Goal: Contribute content: Add original content to the website for others to see

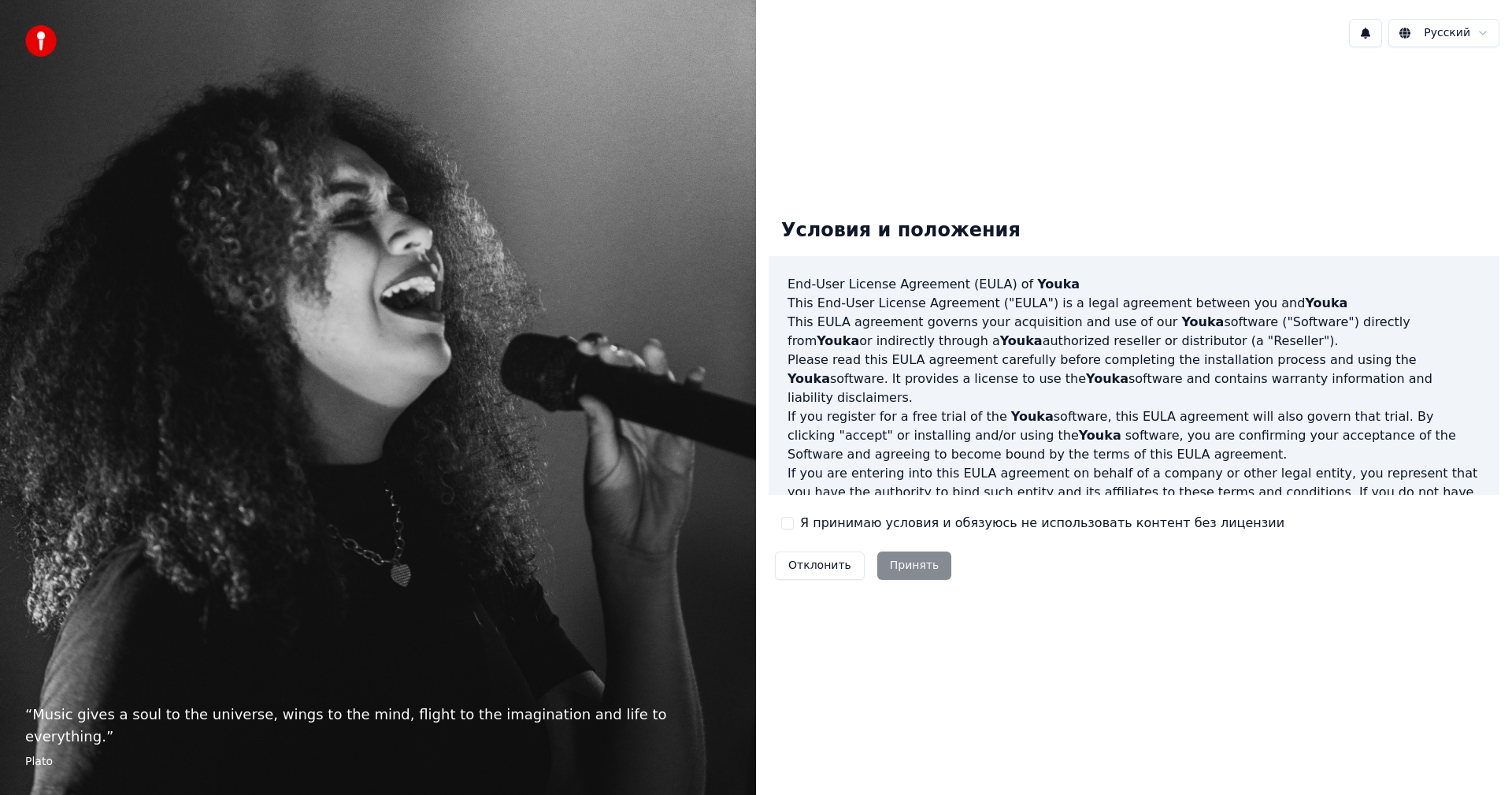
click at [848, 516] on label "Я принимаю условия и обязуюсь не использовать контент без лицензии" at bounding box center [1043, 523] width 484 height 19
click at [794, 516] on button "Я принимаю условия и обязуюсь не использовать контент без лицензии" at bounding box center [788, 523] width 13 height 13
click at [896, 571] on button "Принять" at bounding box center [915, 565] width 75 height 28
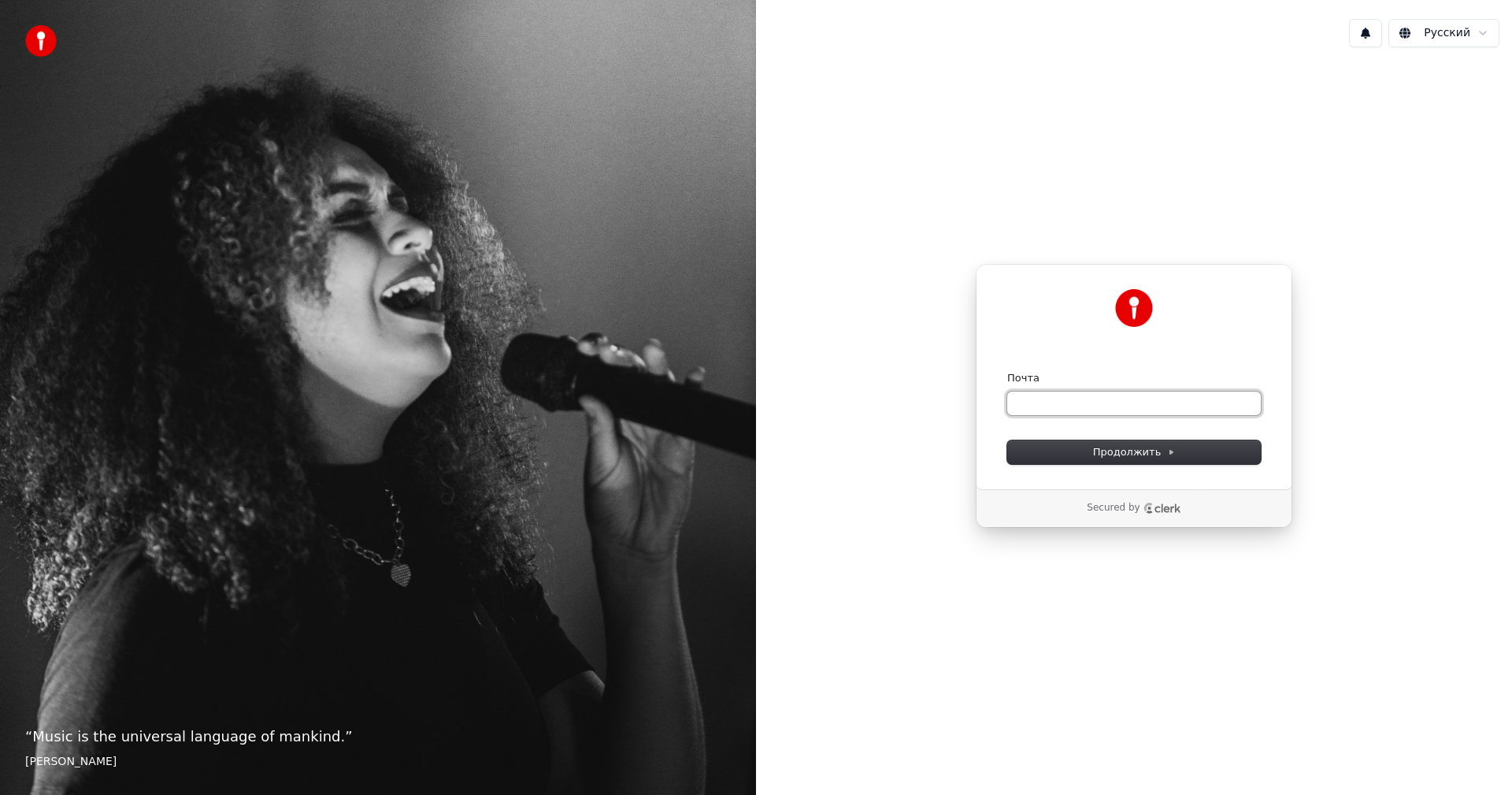
click at [1042, 404] on input "Почта" at bounding box center [1134, 403] width 254 height 24
type input "*"
click at [1102, 444] on button "Продолжить" at bounding box center [1134, 452] width 254 height 24
type input "**********"
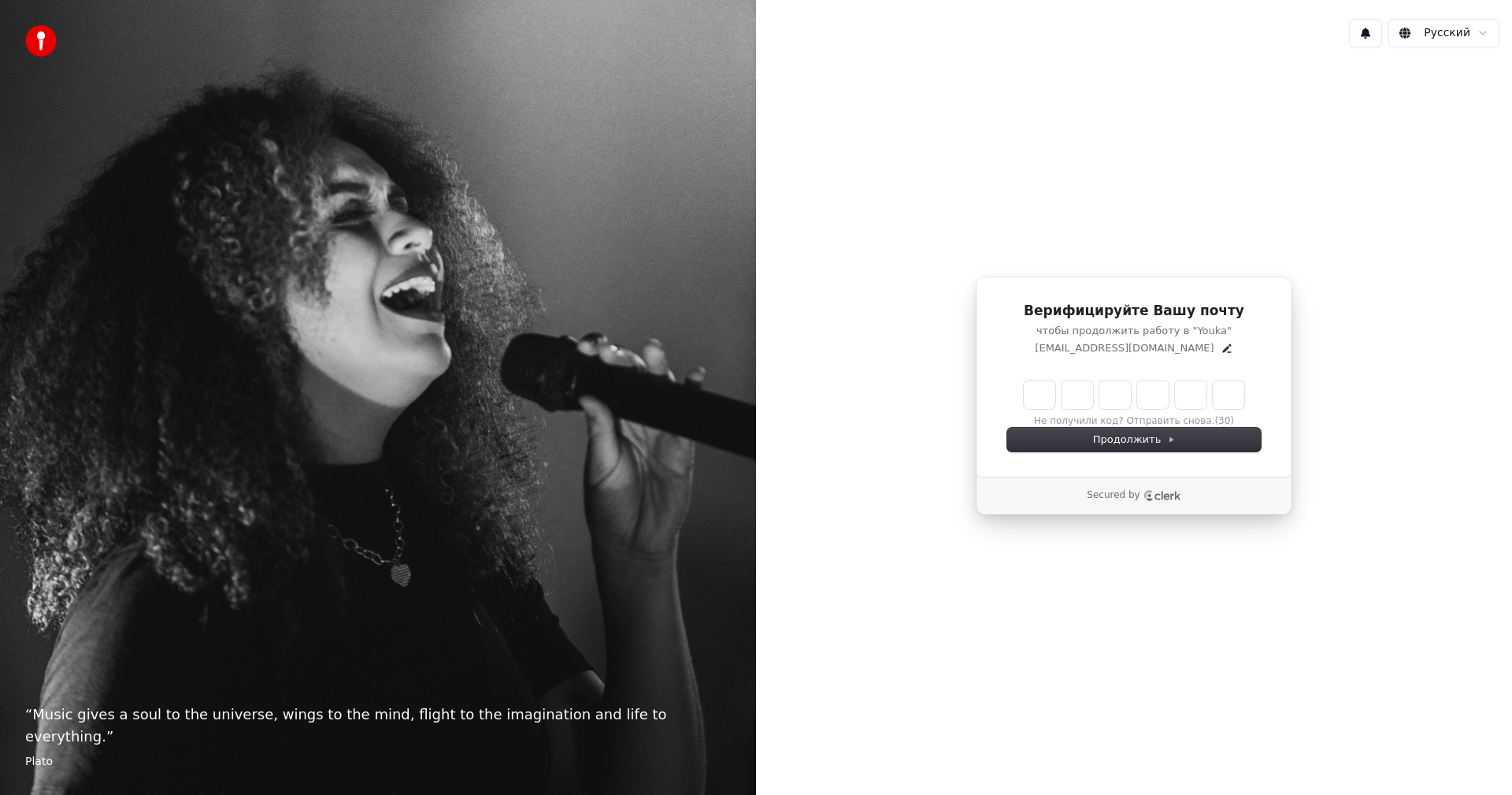
drag, startPoint x: 1003, startPoint y: 461, endPoint x: 1015, endPoint y: 424, distance: 38.9
drag, startPoint x: 1077, startPoint y: 440, endPoint x: 1118, endPoint y: 617, distance: 181.7
click at [1045, 401] on input "Enter verification code" at bounding box center [1150, 394] width 252 height 28
drag, startPoint x: 1177, startPoint y: 400, endPoint x: 1159, endPoint y: 399, distance: 18.0
type input "******"
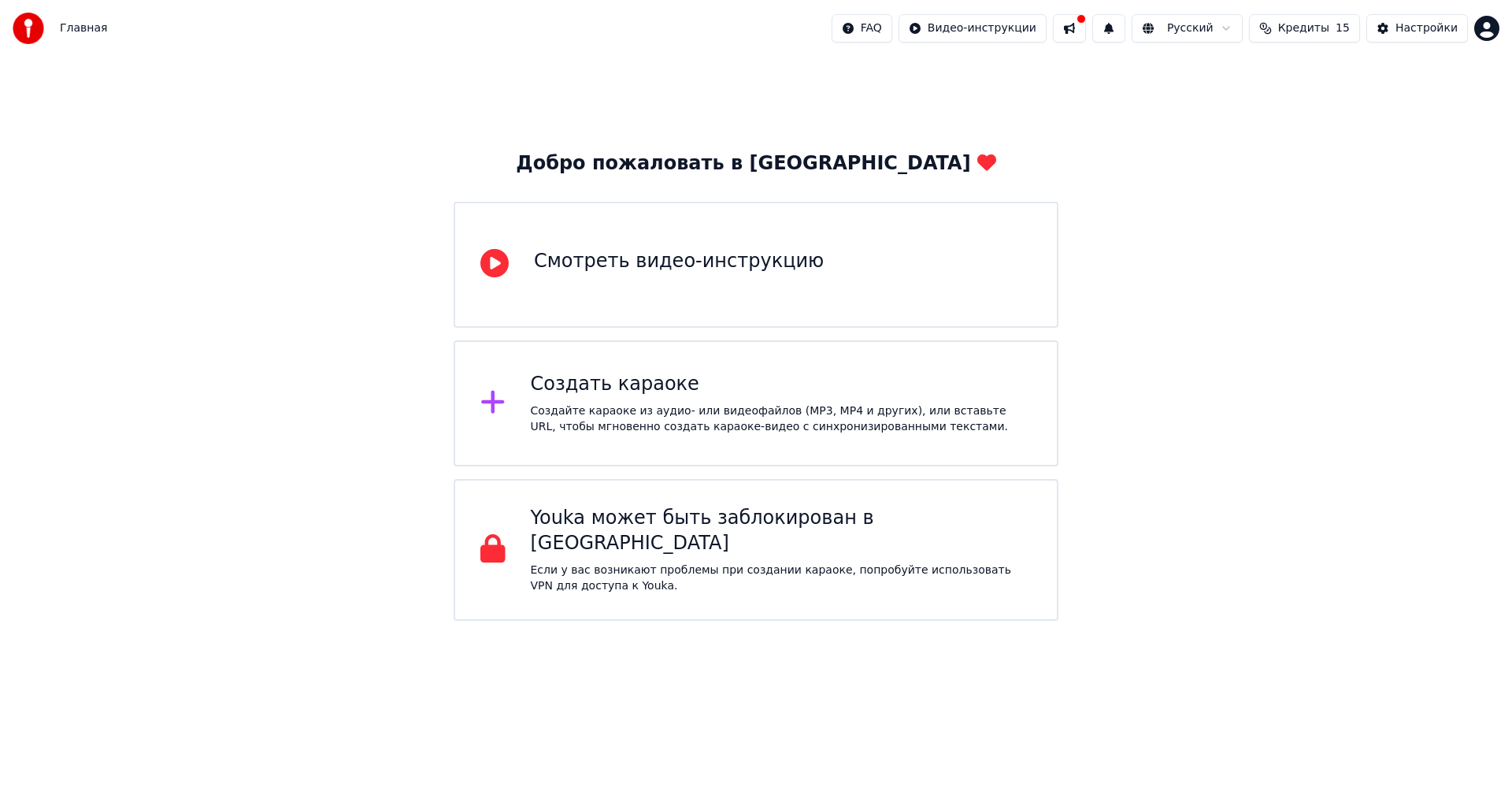
drag, startPoint x: 828, startPoint y: 623, endPoint x: 844, endPoint y: 690, distance: 68.9
click at [660, 377] on div "Создать караоке" at bounding box center [781, 383] width 502 height 25
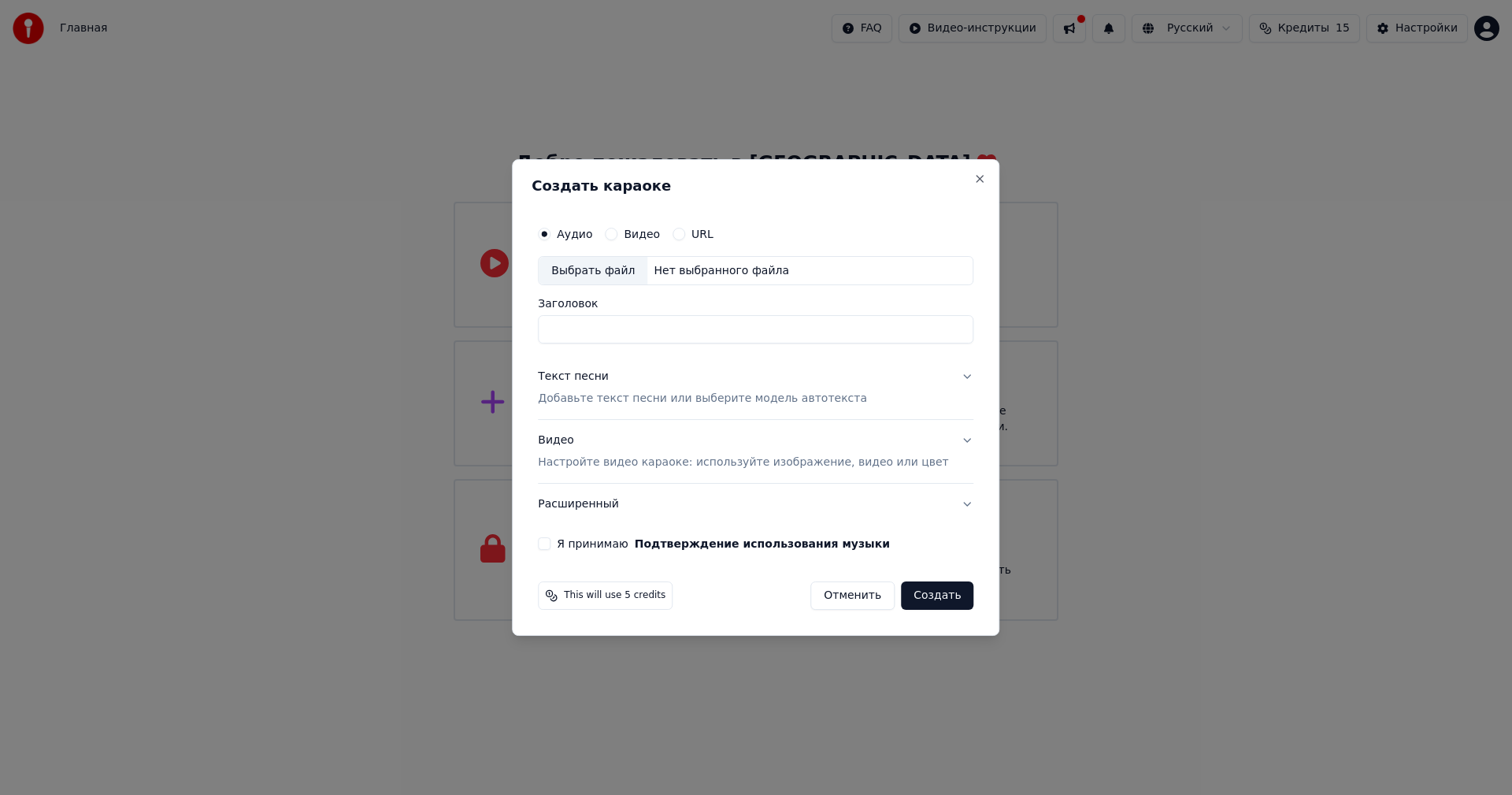
click at [645, 237] on label "Видео" at bounding box center [642, 234] width 37 height 11
click at [617, 237] on button "Видео" at bounding box center [612, 234] width 13 height 13
click at [676, 333] on input "Заголовок" at bounding box center [756, 329] width 436 height 28
click at [691, 276] on div "Нет выбранного файла" at bounding box center [721, 271] width 148 height 16
click at [667, 326] on input "Заголовок" at bounding box center [756, 329] width 436 height 28
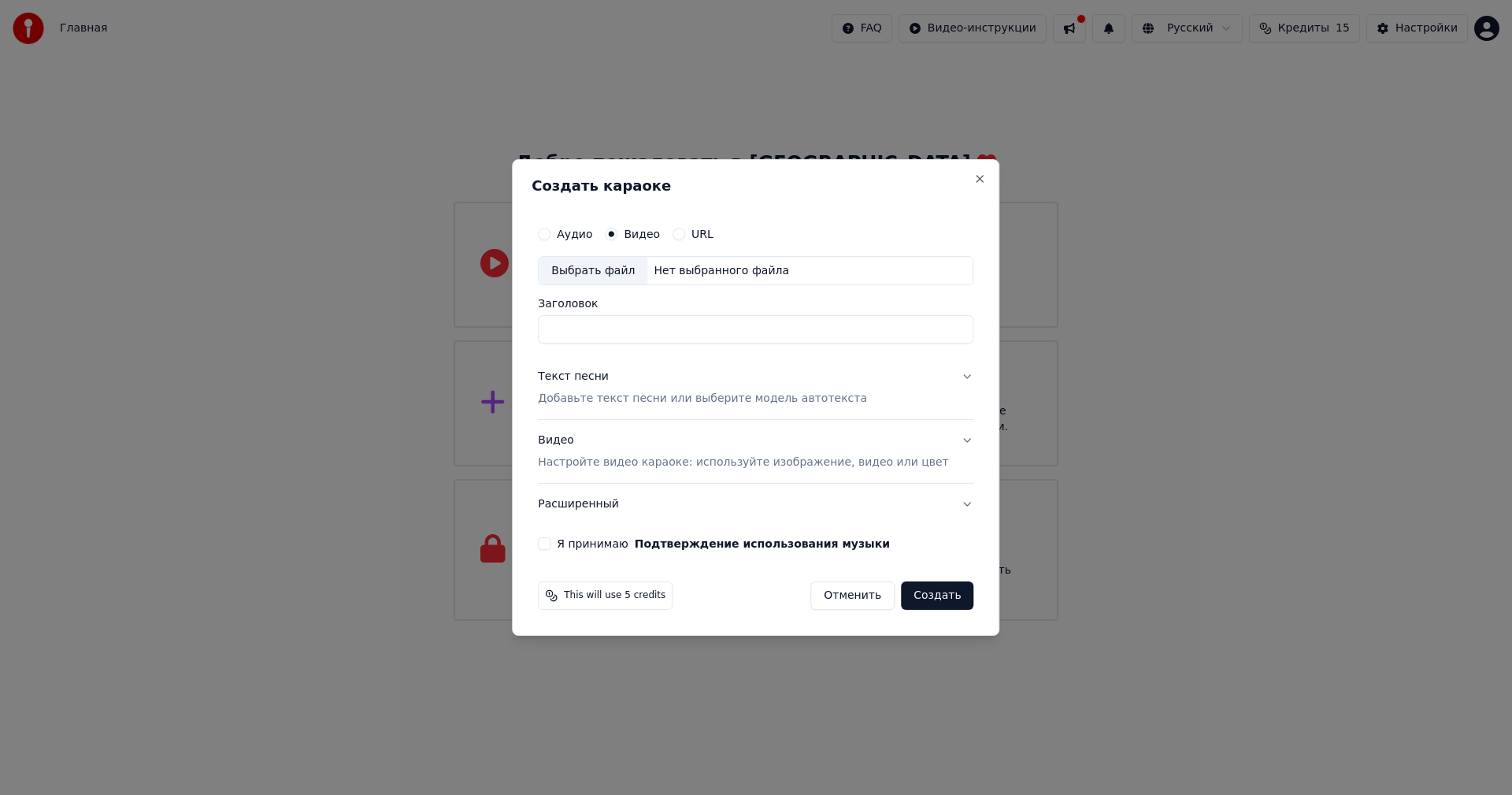
click at [633, 337] on input "Заголовок" at bounding box center [756, 329] width 436 height 28
type input "**********"
click at [940, 370] on button "Текст песни Добавьте текст песни или выберите модель автотекста" at bounding box center [756, 388] width 436 height 63
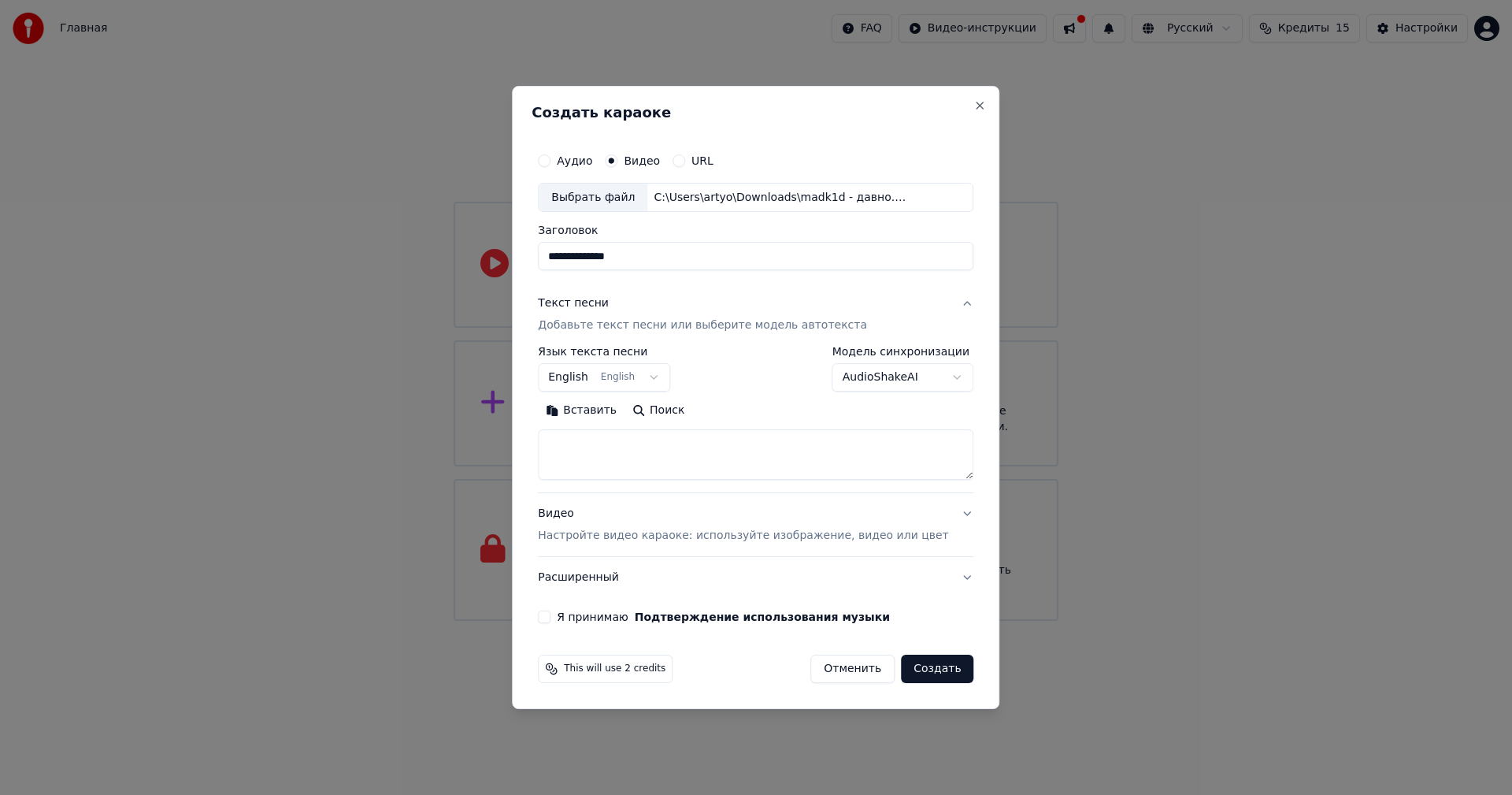
click at [650, 384] on button "English English" at bounding box center [604, 378] width 132 height 28
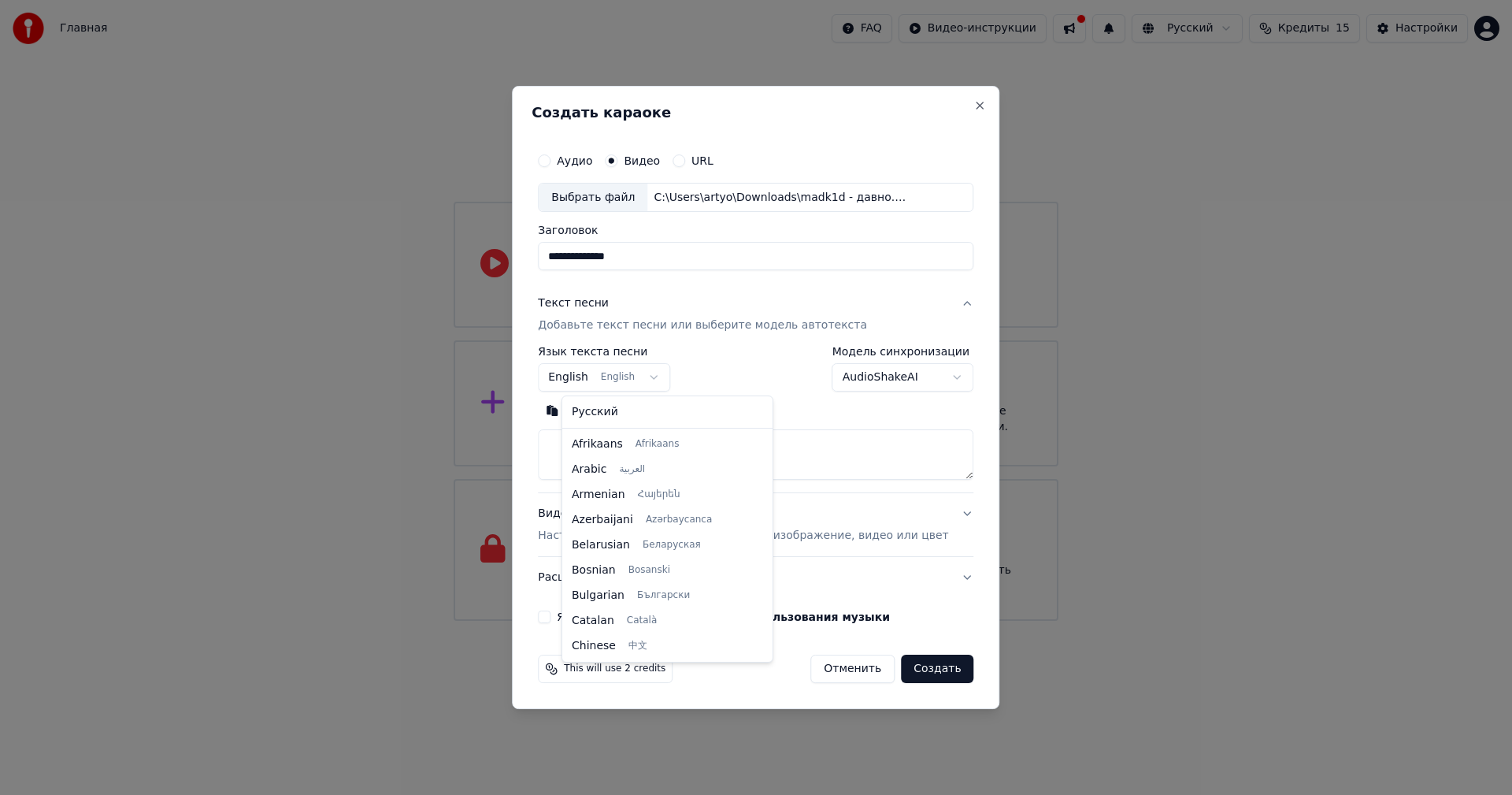
scroll to position [126, 0]
select select "**"
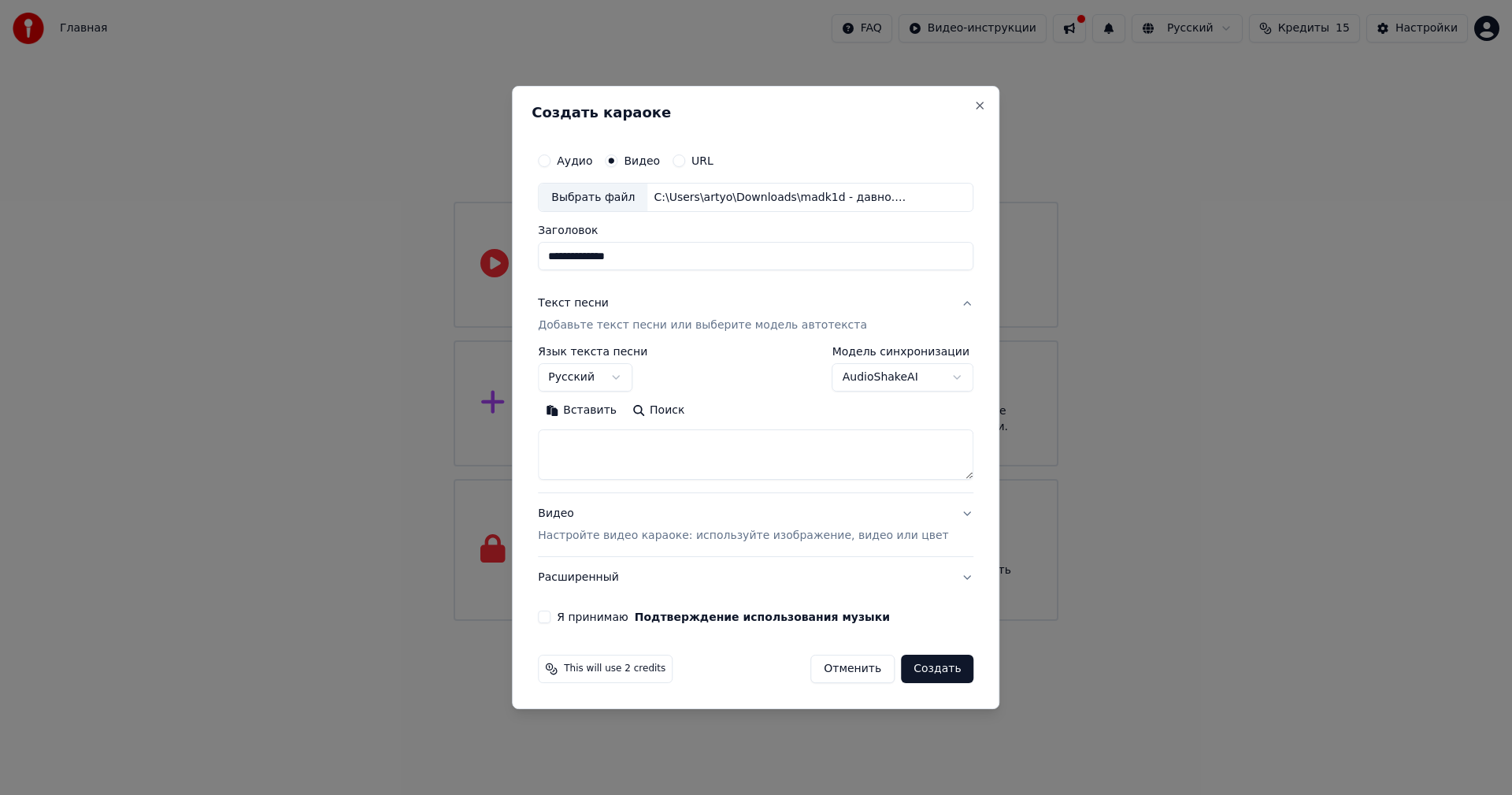
click at [936, 304] on button "Текст песни Добавьте текст песни или выберите модель автотекста" at bounding box center [756, 315] width 436 height 63
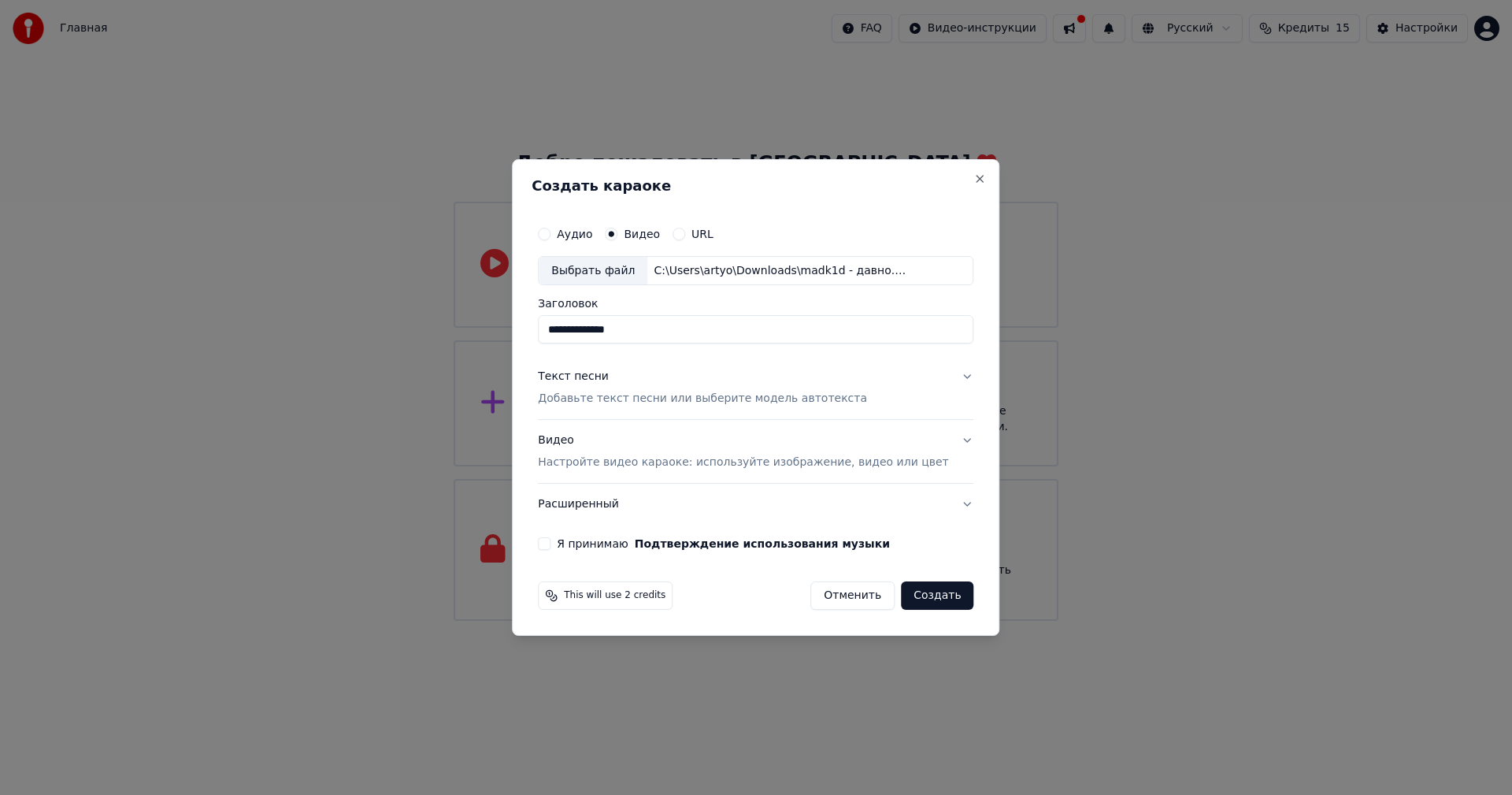
drag, startPoint x: 714, startPoint y: 523, endPoint x: 590, endPoint y: 553, distance: 127.6
click at [583, 549] on label "Я принимаю Подтверждение использования музыки" at bounding box center [723, 544] width 333 height 11
click at [550, 550] on button "Я принимаю Подтверждение использования музыки" at bounding box center [545, 544] width 13 height 13
click at [913, 593] on button "Создать" at bounding box center [937, 595] width 72 height 28
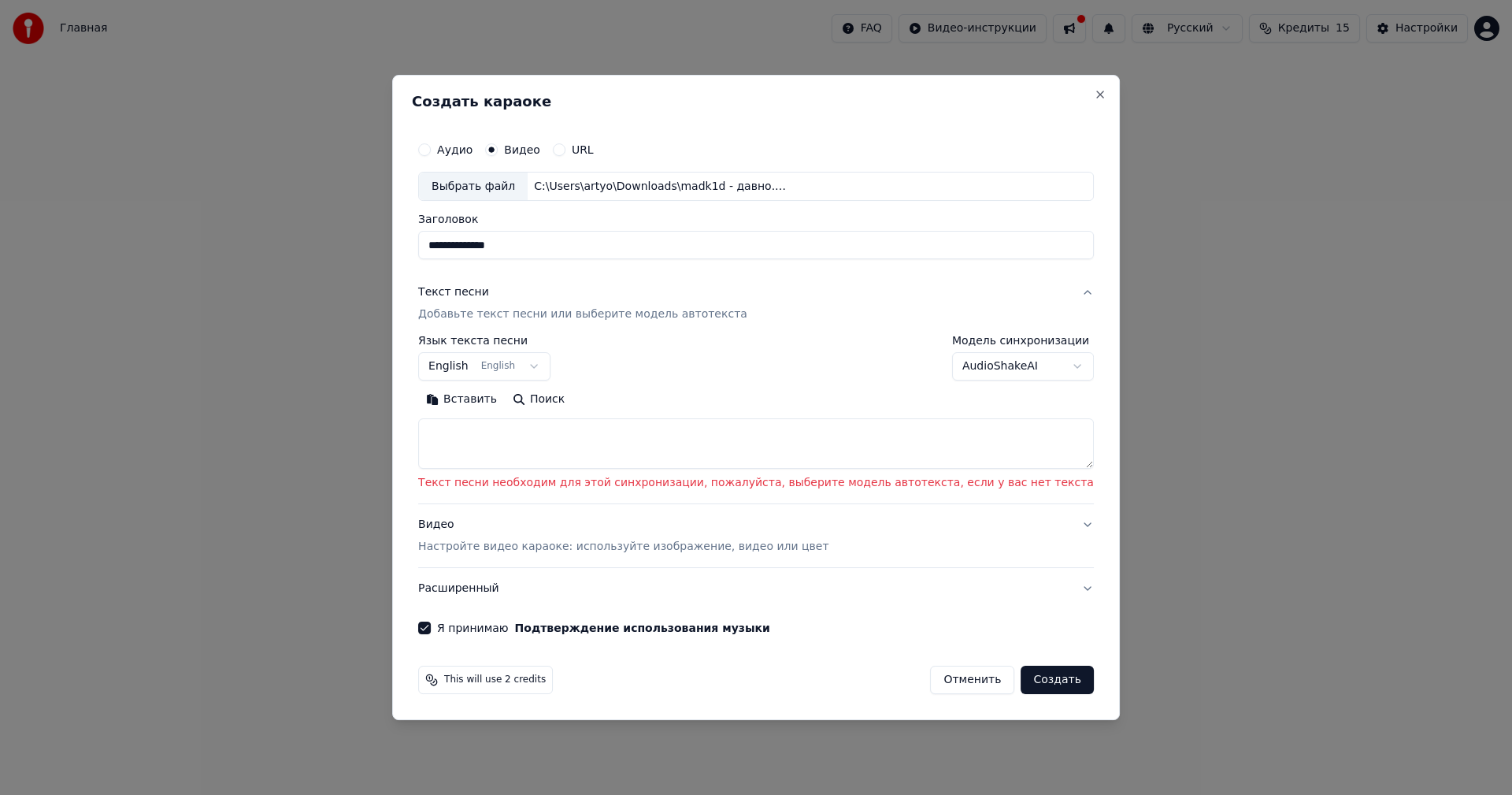
drag, startPoint x: 617, startPoint y: 435, endPoint x: 650, endPoint y: 461, distance: 42.0
paste textarea "**********"
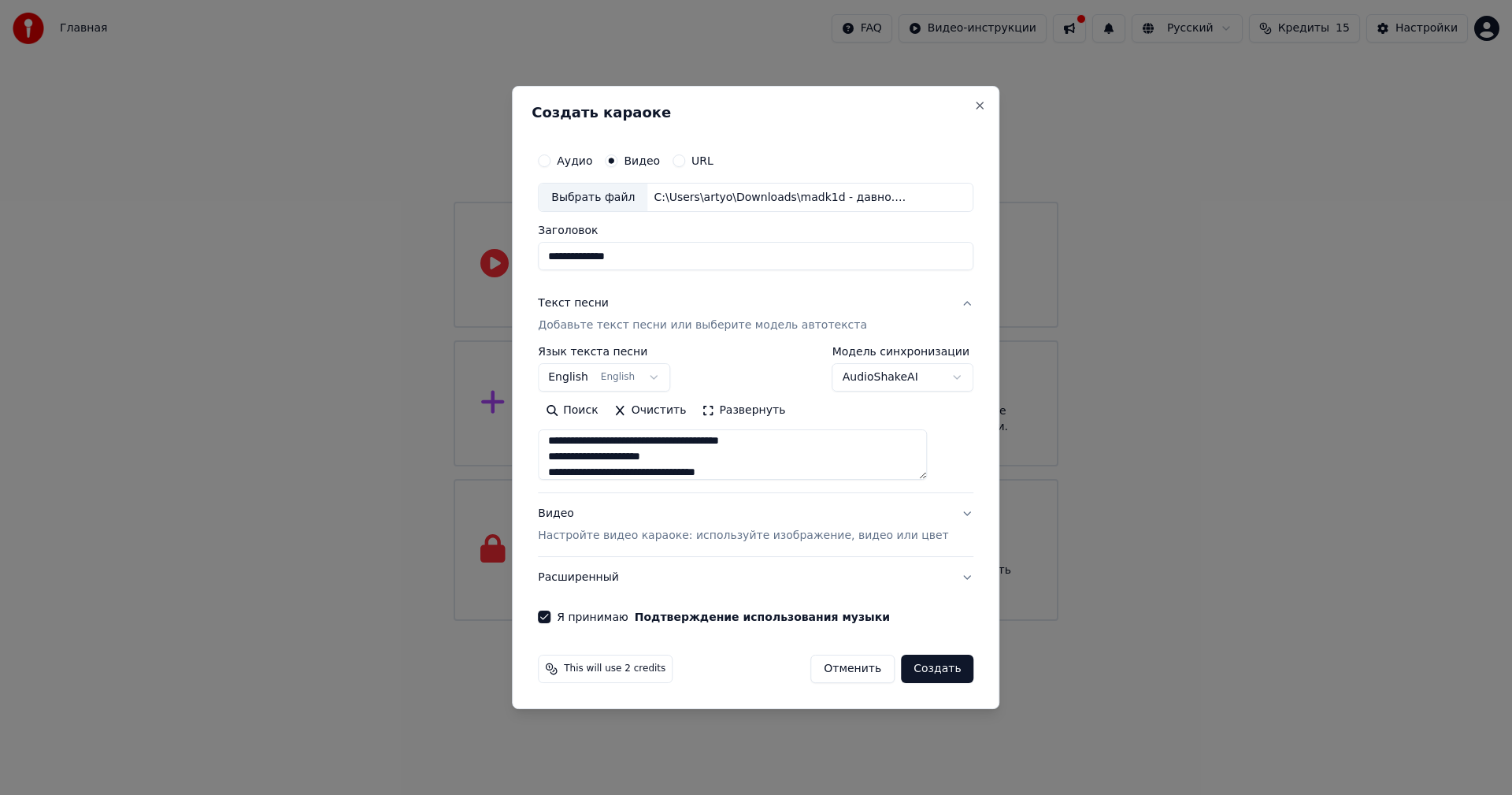
scroll to position [371, 0]
drag, startPoint x: 630, startPoint y: 460, endPoint x: 569, endPoint y: 443, distance: 63.3
click at [569, 443] on textarea "**********" at bounding box center [733, 455] width 389 height 50
click at [731, 469] on textarea "**********" at bounding box center [733, 455] width 389 height 50
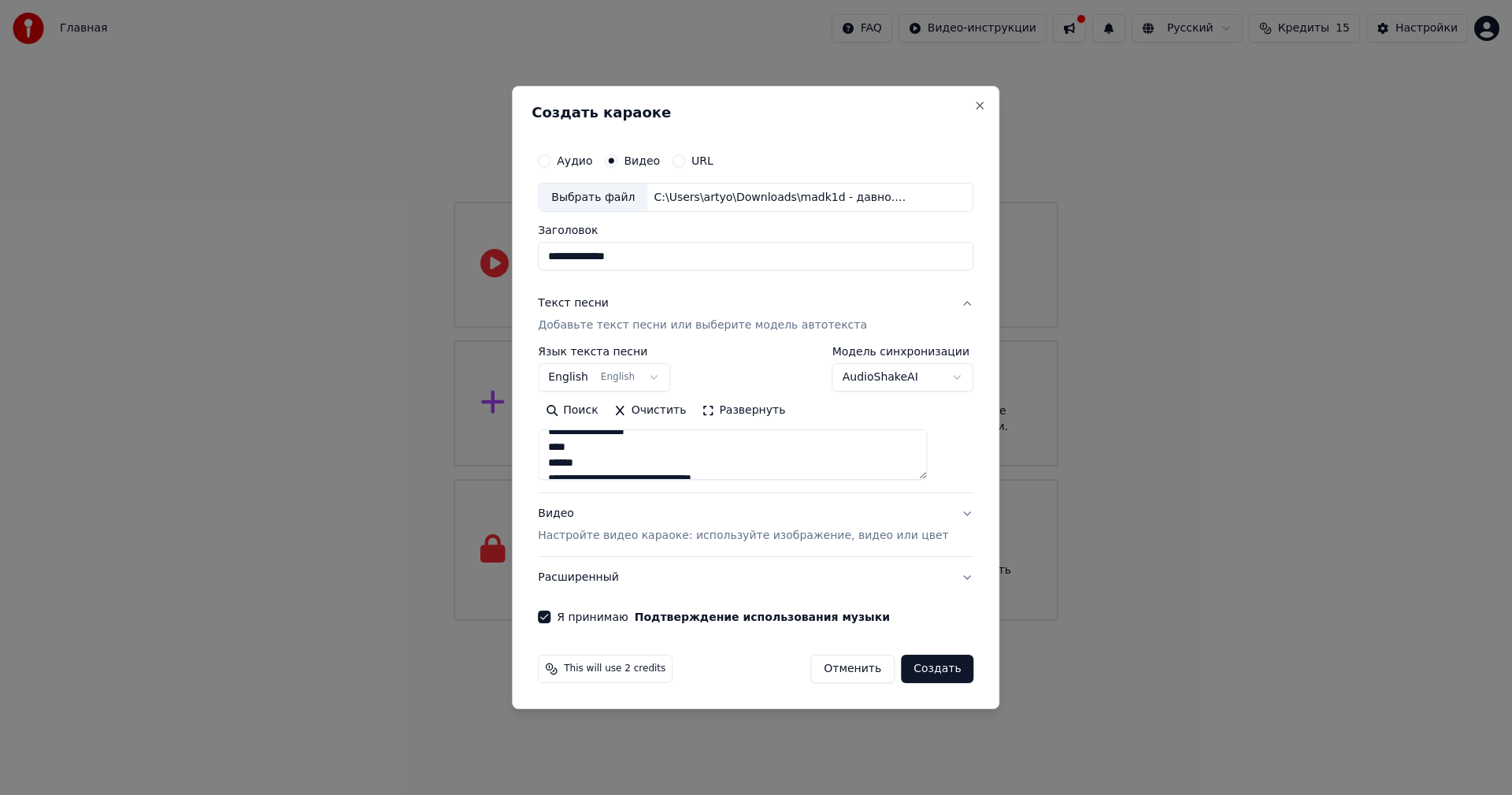
scroll to position [530, 0]
drag, startPoint x: 631, startPoint y: 449, endPoint x: 566, endPoint y: 480, distance: 72.0
click at [566, 480] on div "**********" at bounding box center [756, 420] width 436 height 147
click at [599, 414] on button "Поиск" at bounding box center [572, 411] width 68 height 25
type textarea "**********"
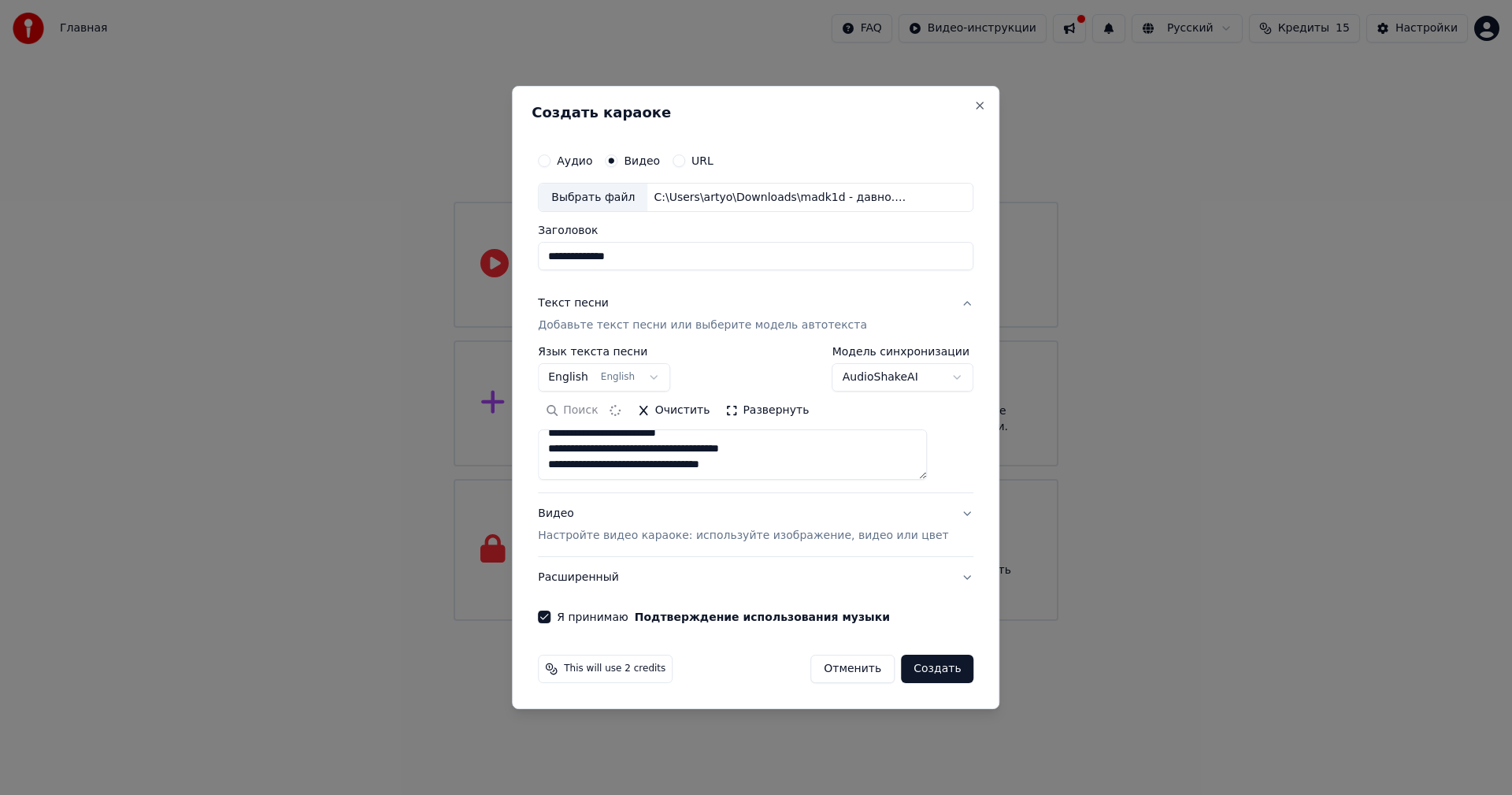
scroll to position [421, 0]
drag, startPoint x: 613, startPoint y: 421, endPoint x: 752, endPoint y: 457, distance: 143.6
click at [731, 417] on button "Развернуть" at bounding box center [744, 411] width 99 height 25
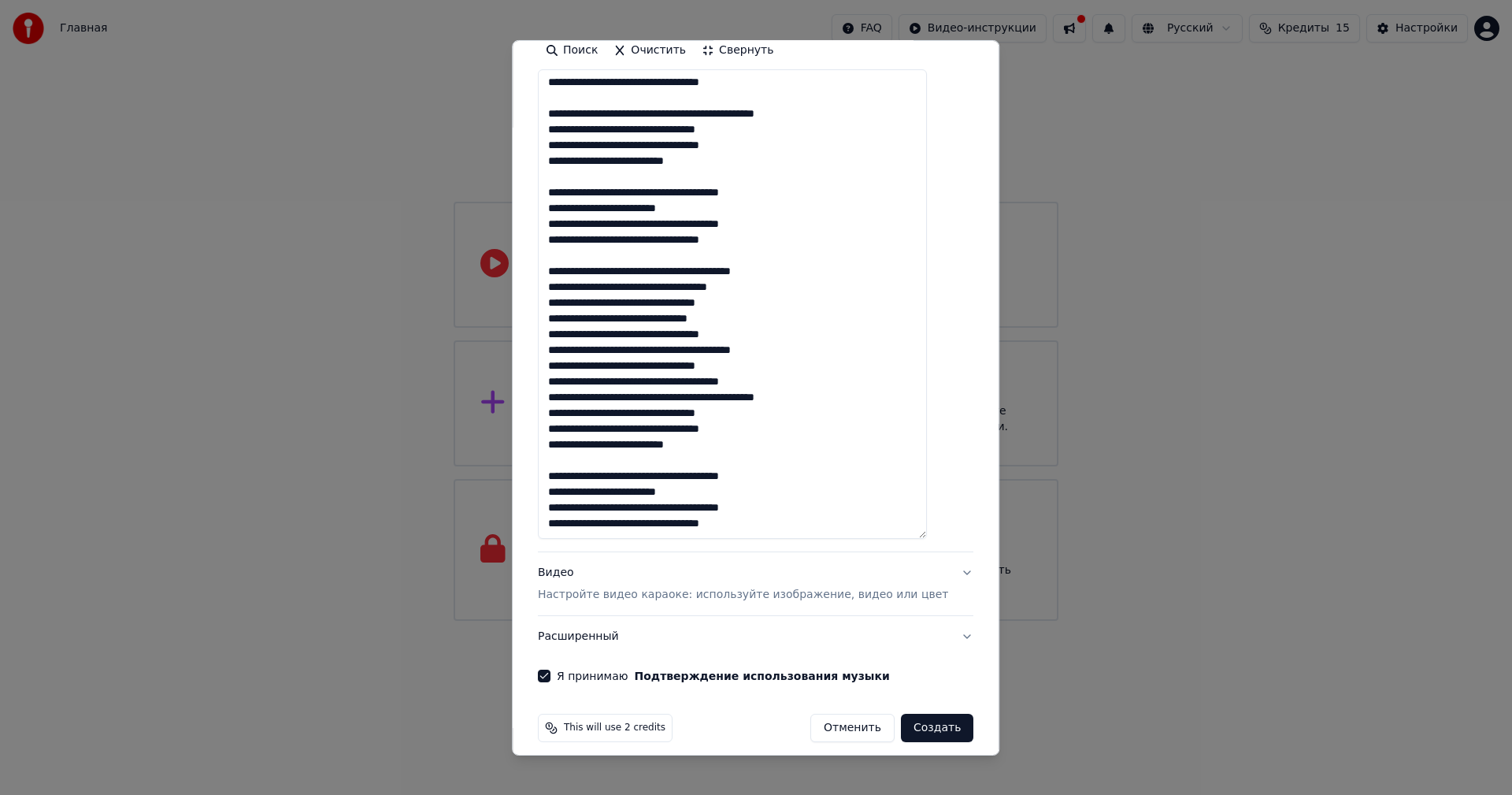
scroll to position [315, 0]
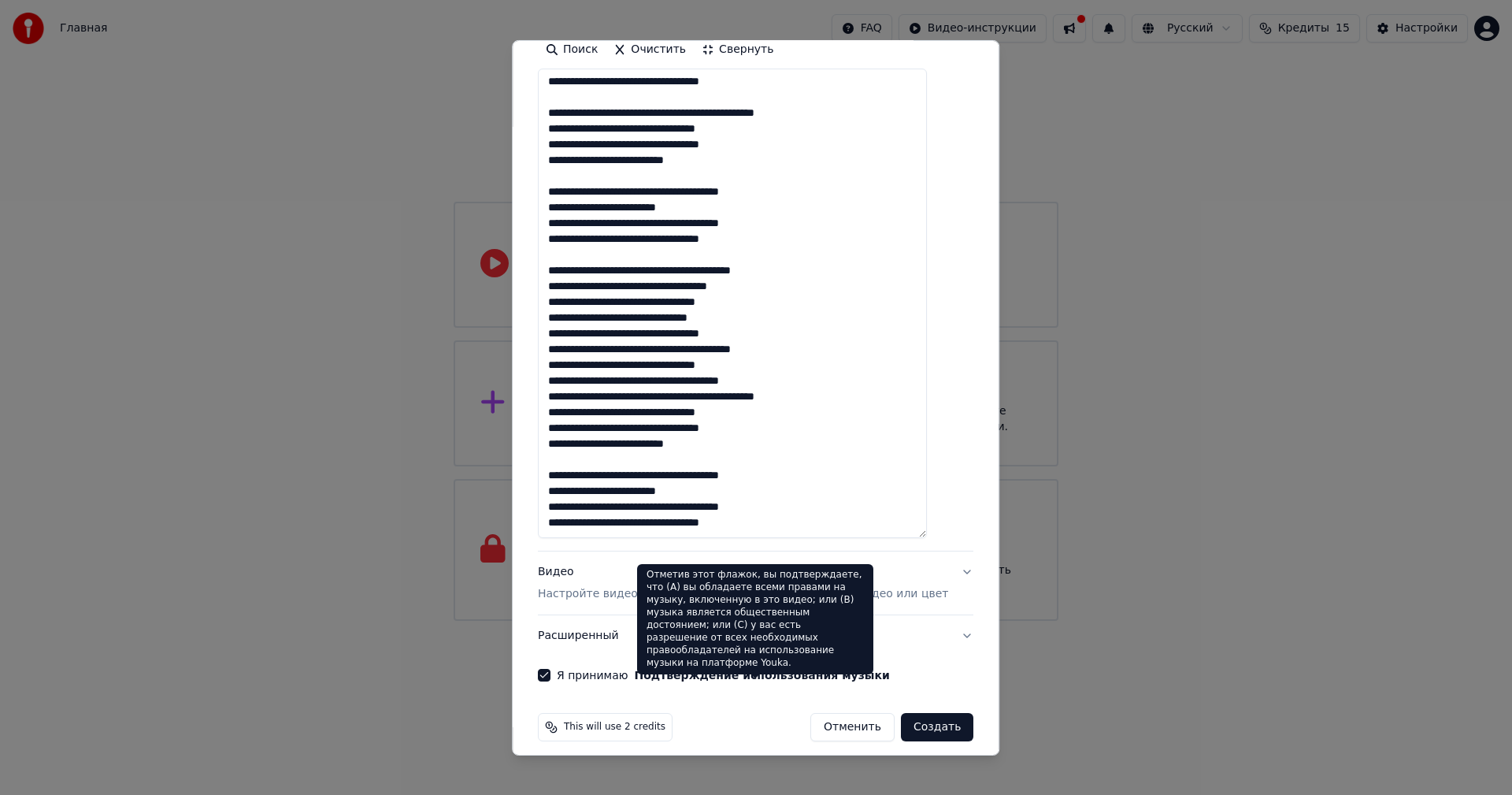
drag, startPoint x: 914, startPoint y: 706, endPoint x: 826, endPoint y: 679, distance: 92.0
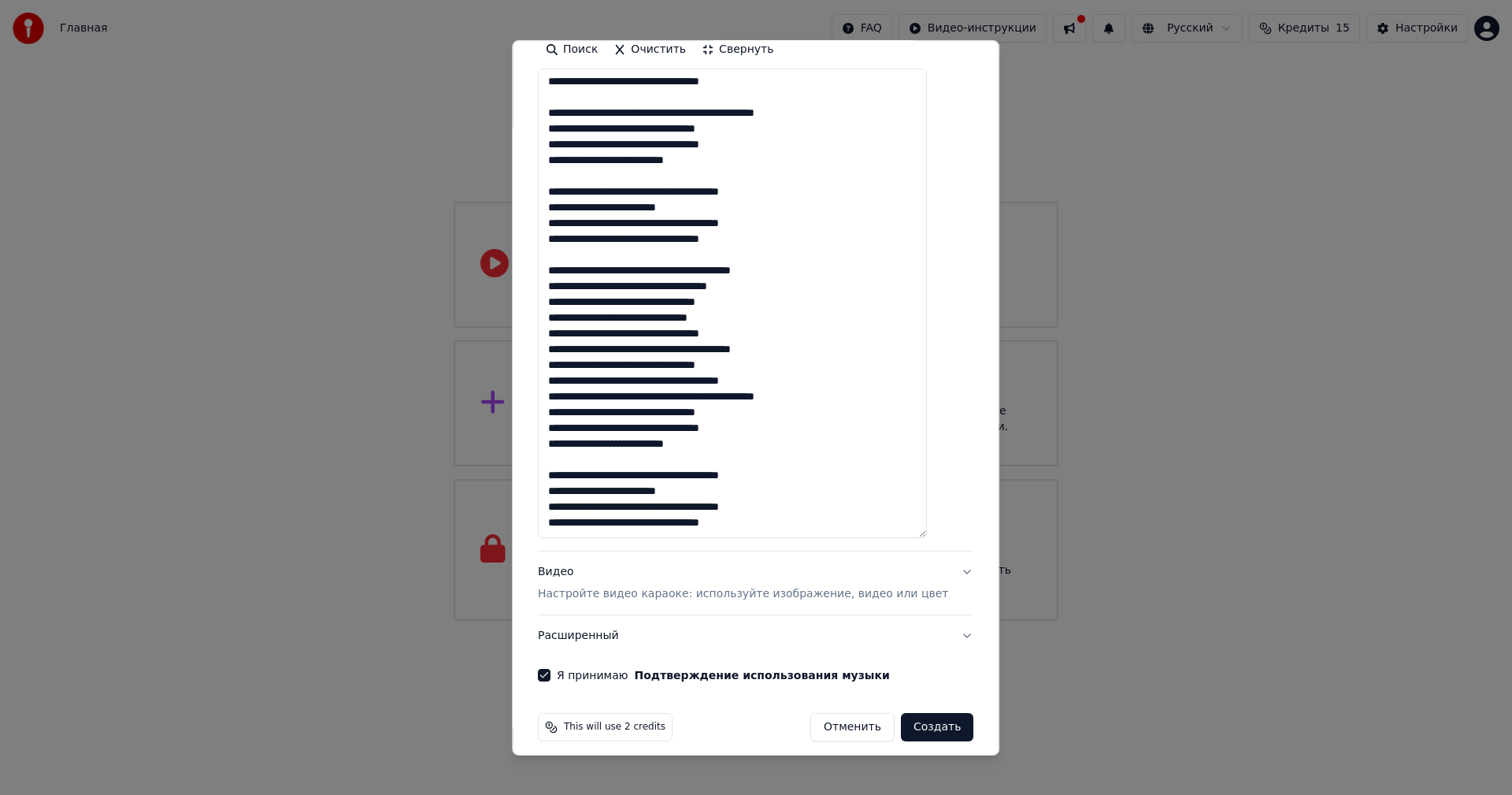
click at [931, 575] on button "Видео Настройте видео караоке: используйте изображение, видео или цвет" at bounding box center [756, 582] width 436 height 63
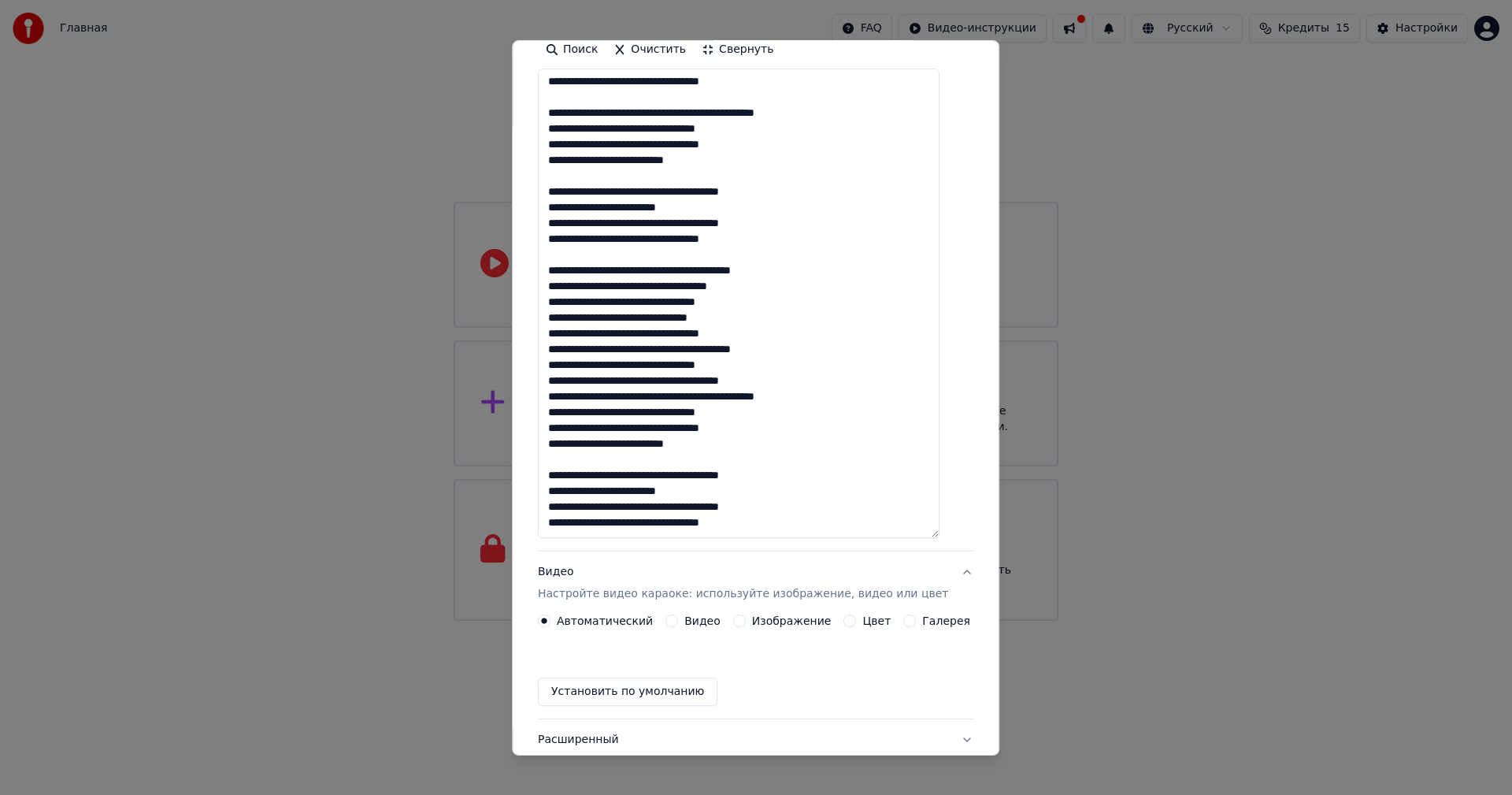
scroll to position [0, 0]
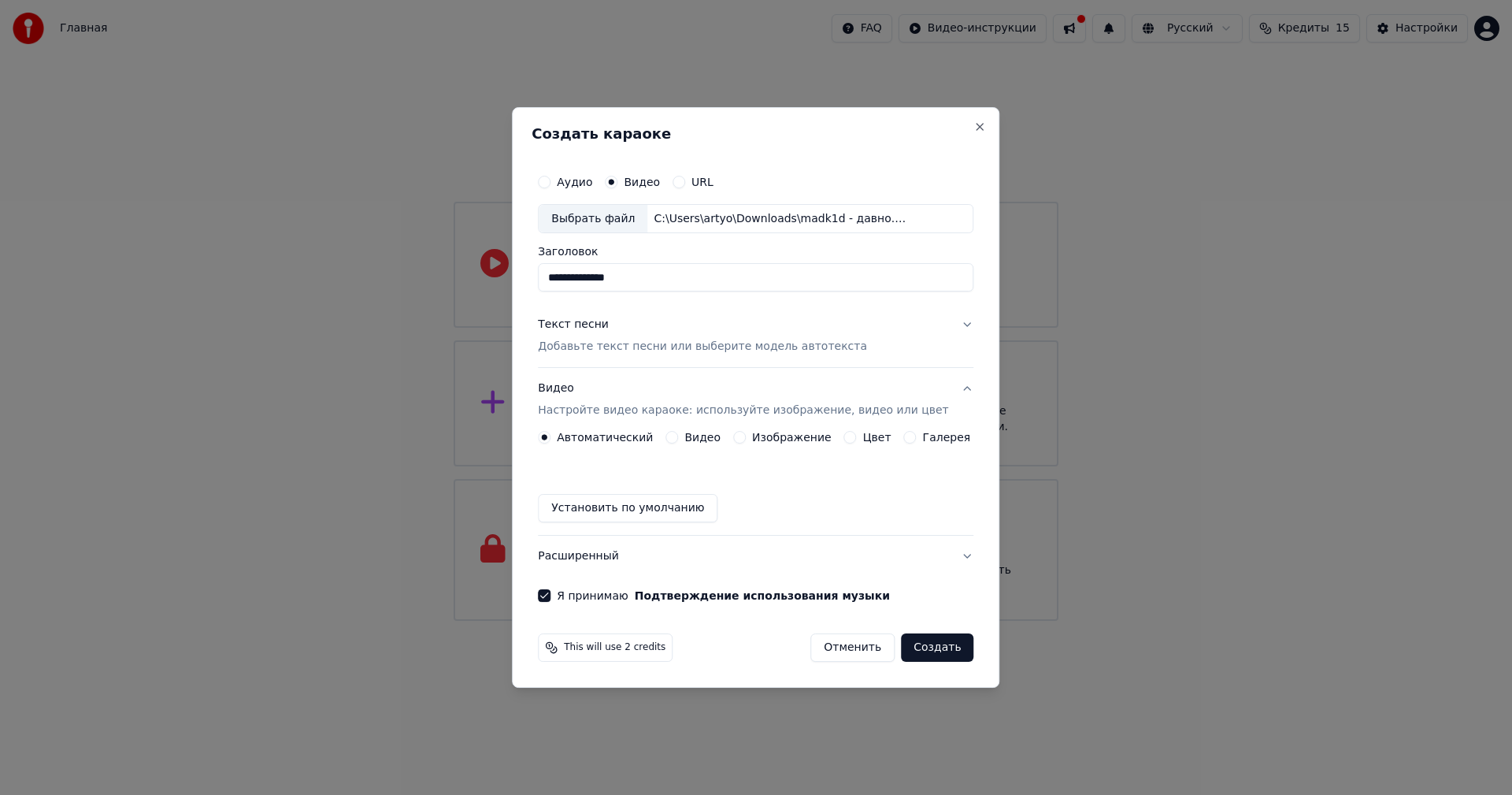
click at [953, 388] on button "Видео Настройте видео караоке: используйте изображение, видео или цвет" at bounding box center [756, 400] width 436 height 63
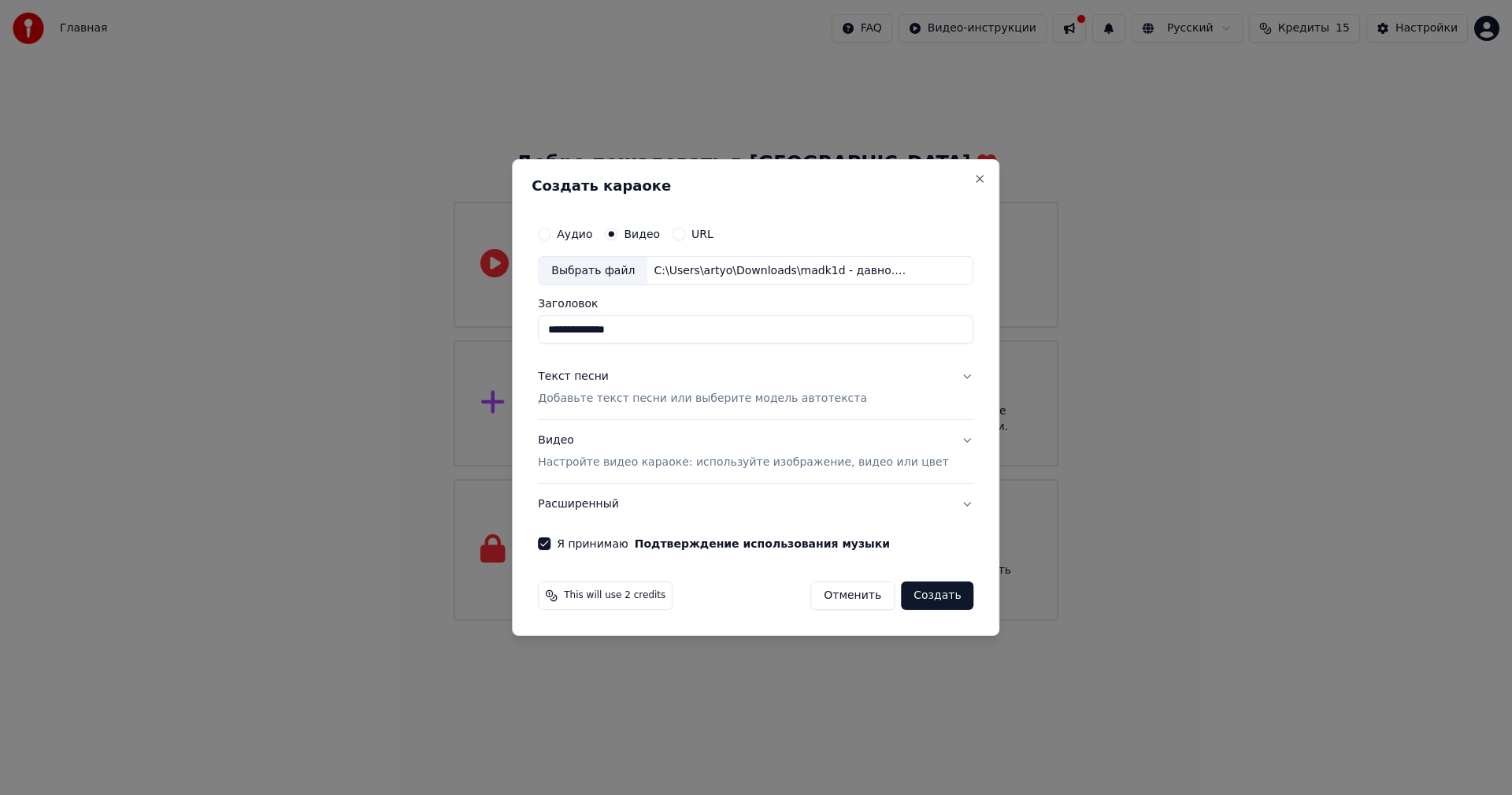
click at [950, 370] on button "Текст песни Добавьте текст песни или выберите модель автотекста" at bounding box center [756, 388] width 436 height 63
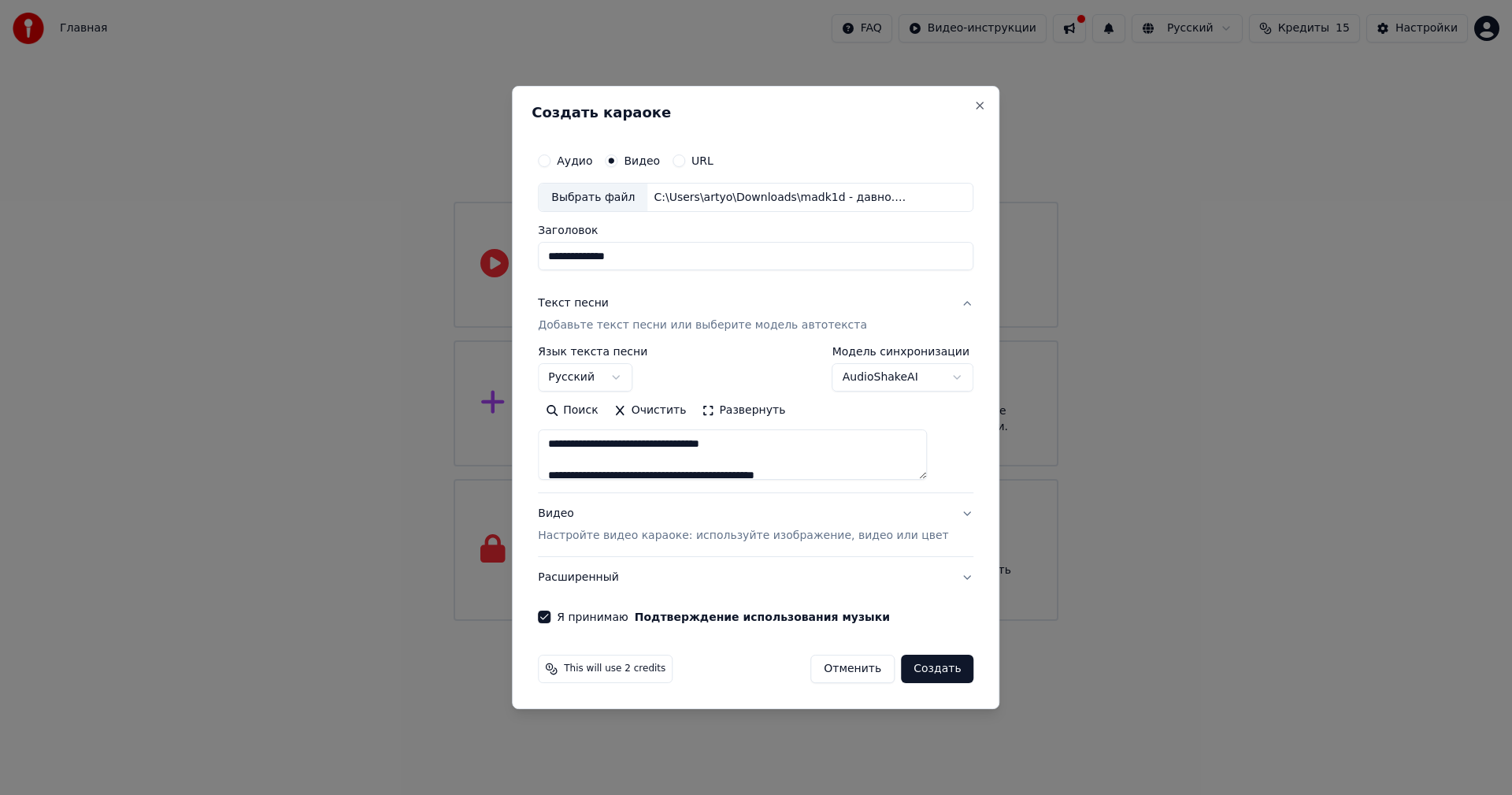
click at [918, 672] on button "Создать" at bounding box center [937, 668] width 72 height 28
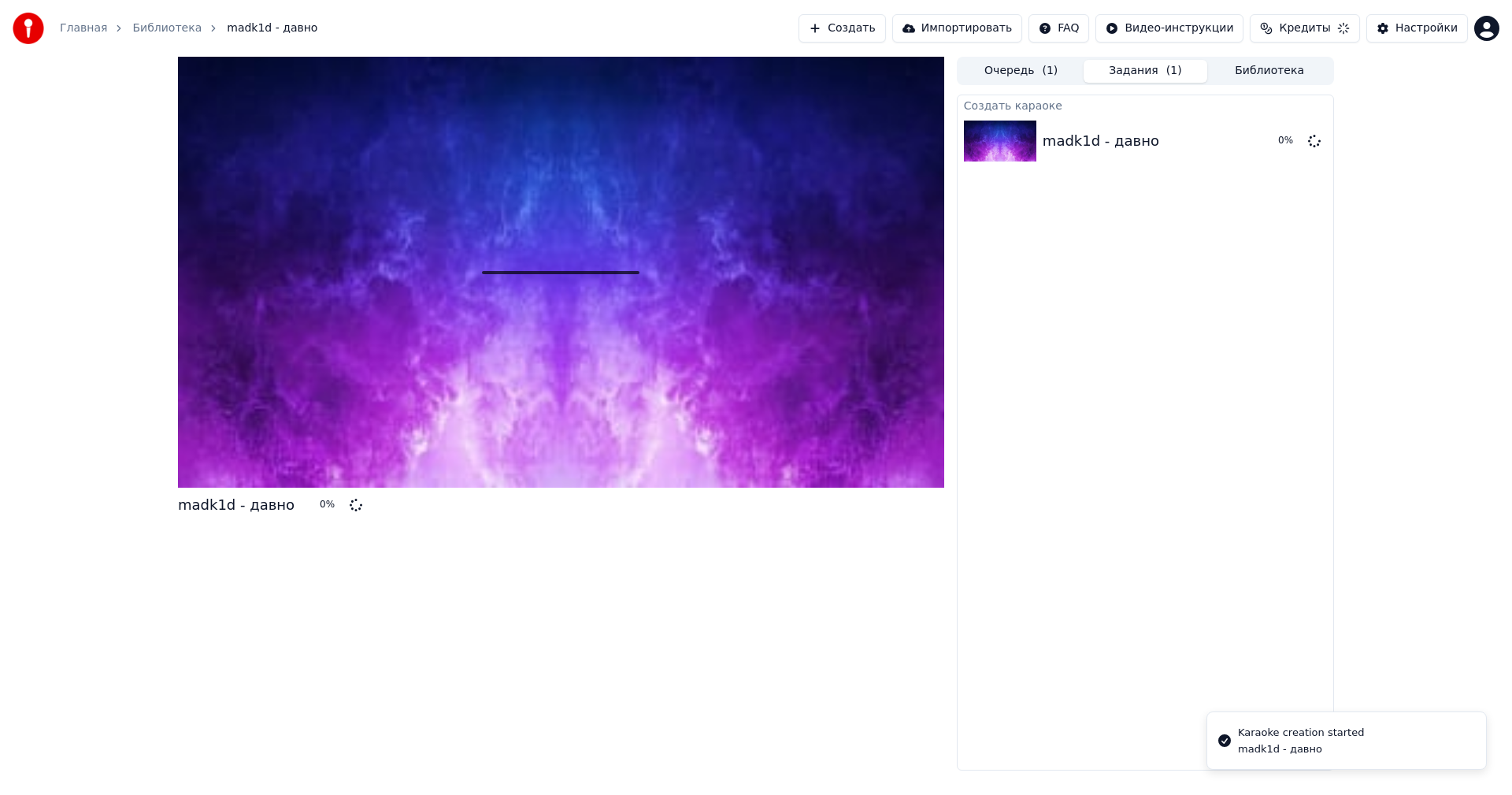
drag, startPoint x: 876, startPoint y: 605, endPoint x: 829, endPoint y: 612, distance: 47.5
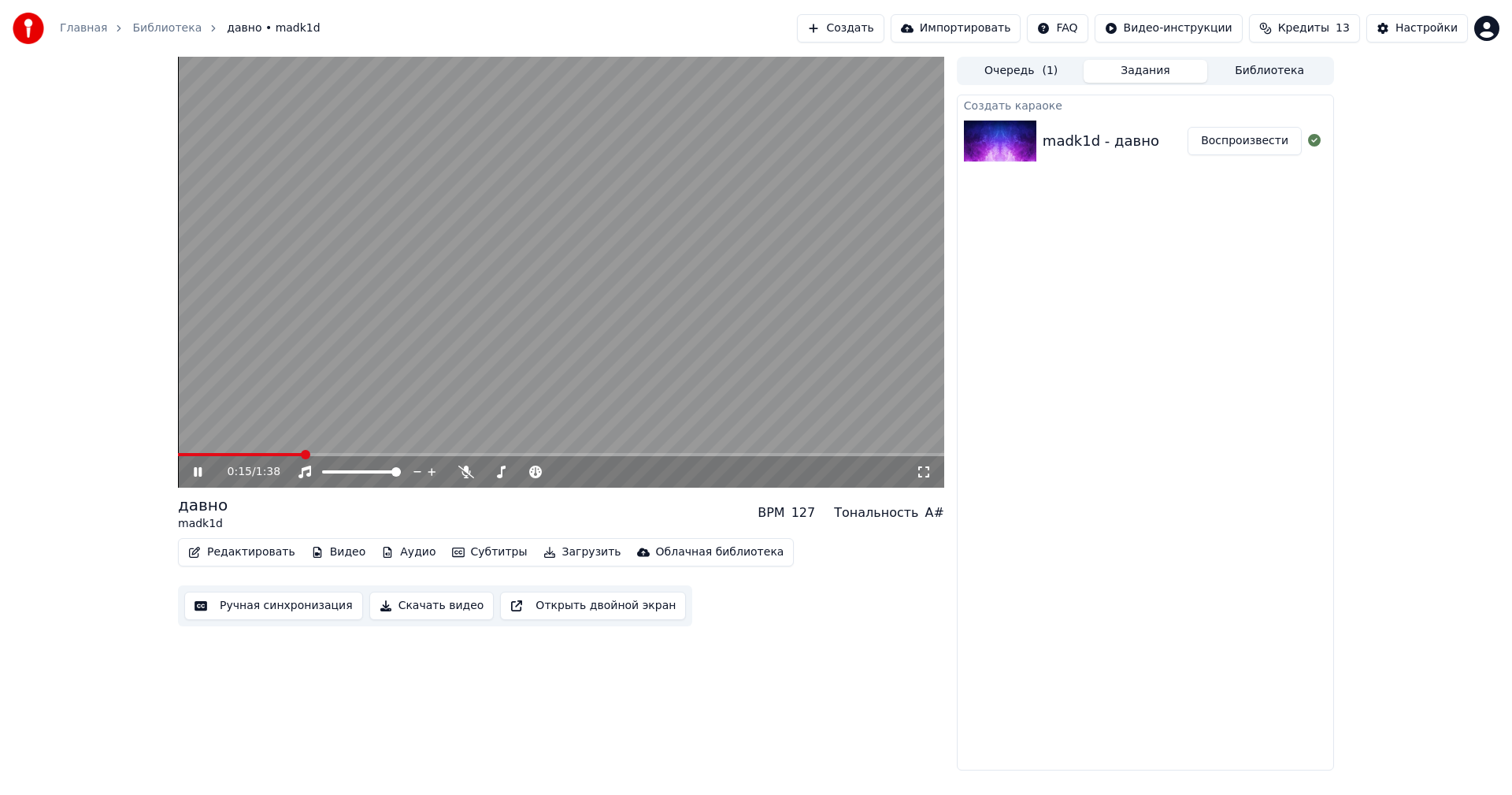
click at [201, 472] on icon at bounding box center [197, 471] width 8 height 9
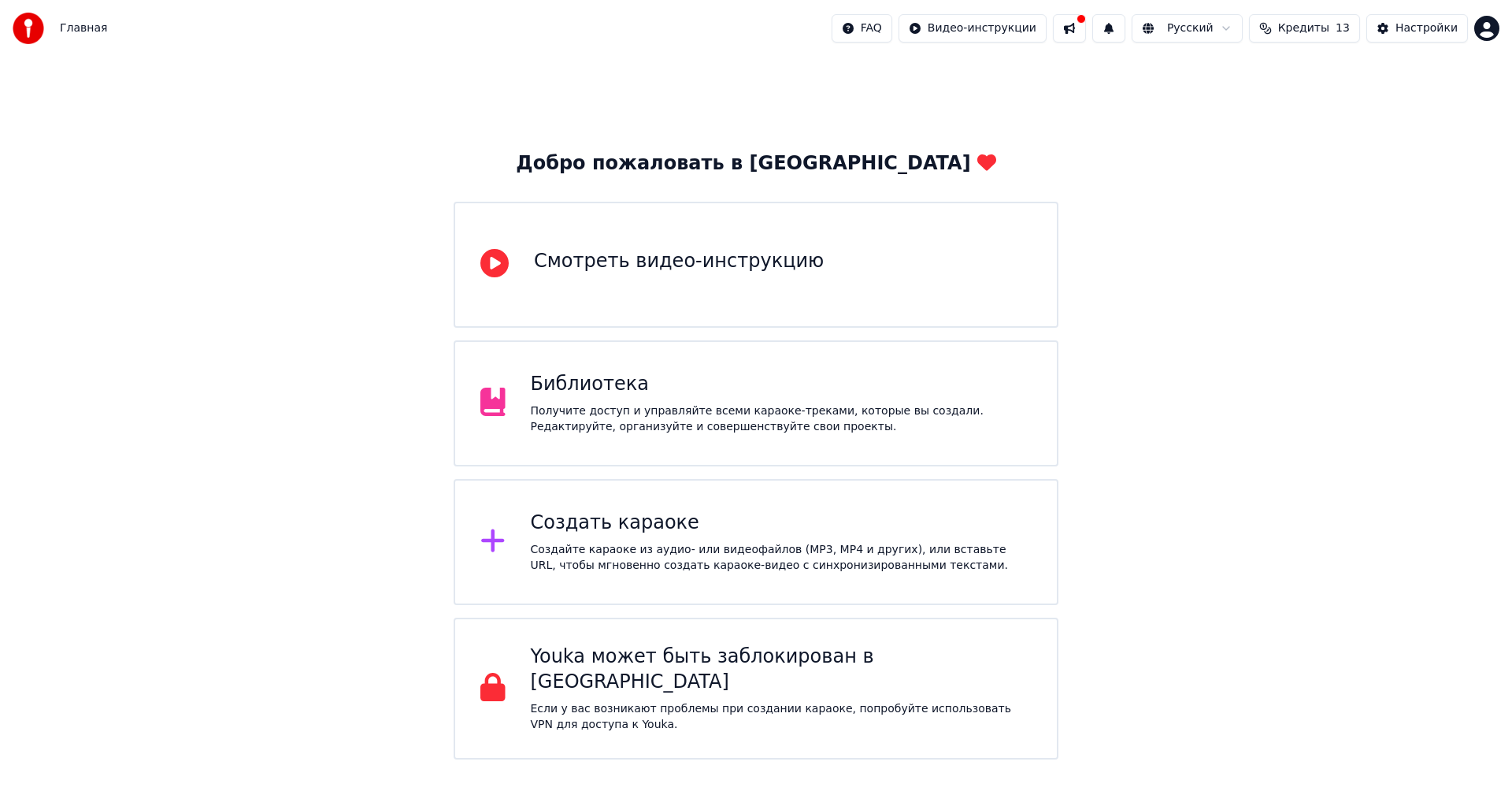
click at [684, 405] on div "Получите доступ и управляйте всеми караоке-треками, которые вы создали. Редакти…" at bounding box center [781, 419] width 502 height 31
click at [723, 423] on div "Получите доступ и управляйте всеми караоке-треками, которые вы создали. Редакти…" at bounding box center [781, 419] width 502 height 31
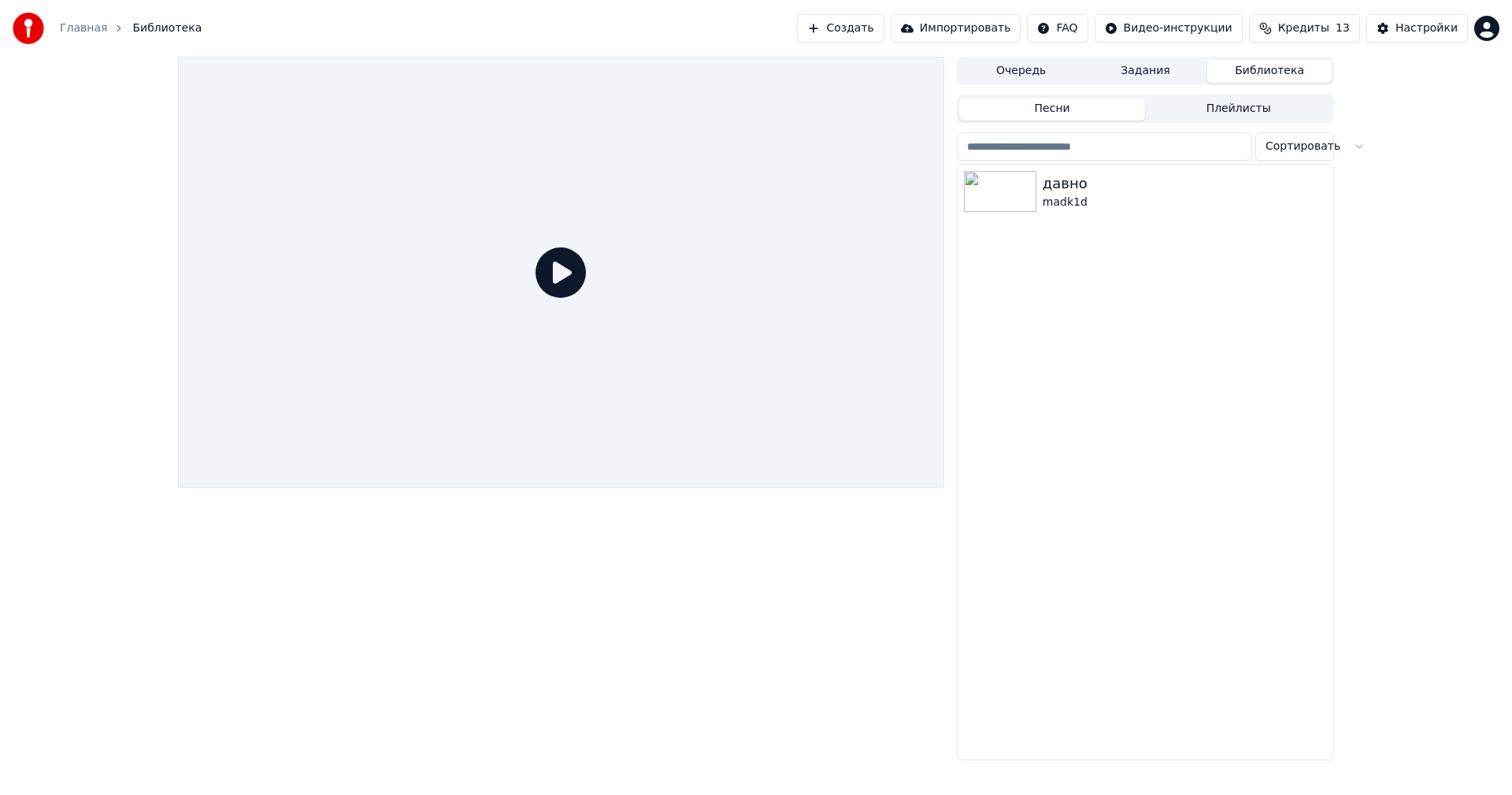
click at [560, 274] on icon at bounding box center [560, 272] width 50 height 50
click at [564, 264] on icon at bounding box center [560, 272] width 50 height 50
click at [1270, 742] on div "давно madk1d" at bounding box center [1145, 462] width 376 height 594
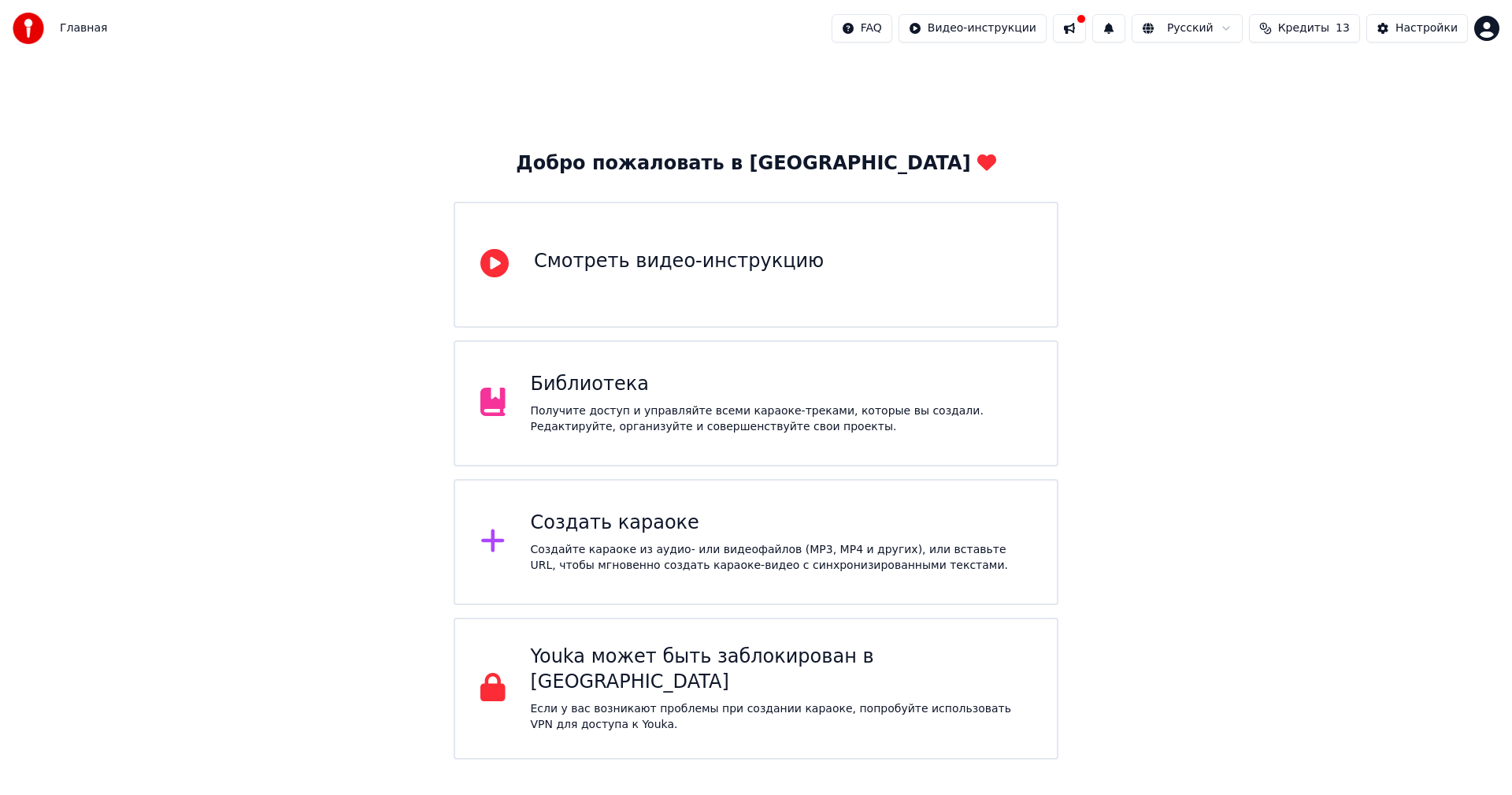
click at [731, 398] on div "Библиотека Получите доступ и управляйте всеми караоке-треками, которые вы созда…" at bounding box center [781, 403] width 502 height 63
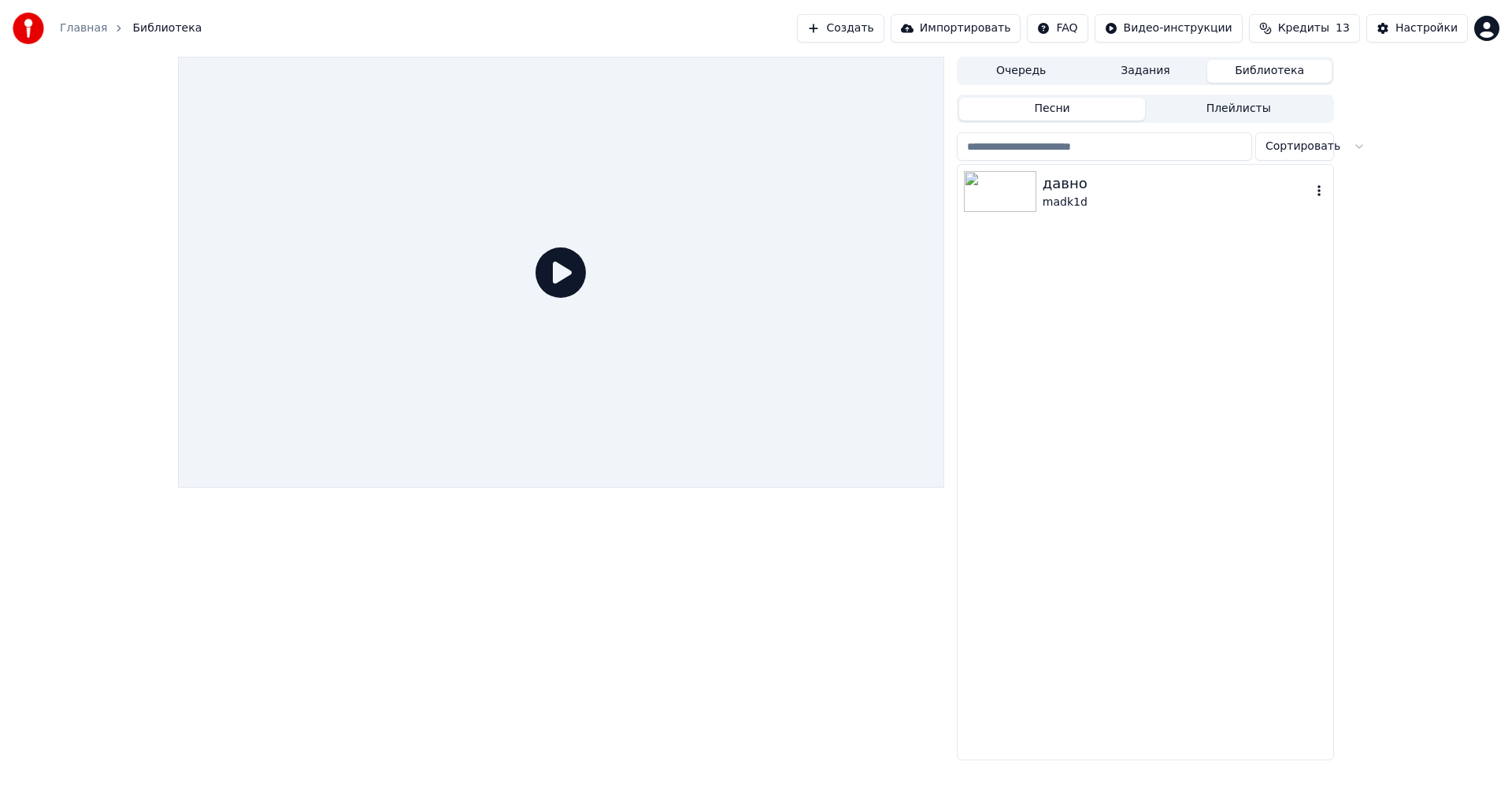
click at [1139, 188] on div "давно" at bounding box center [1176, 183] width 269 height 22
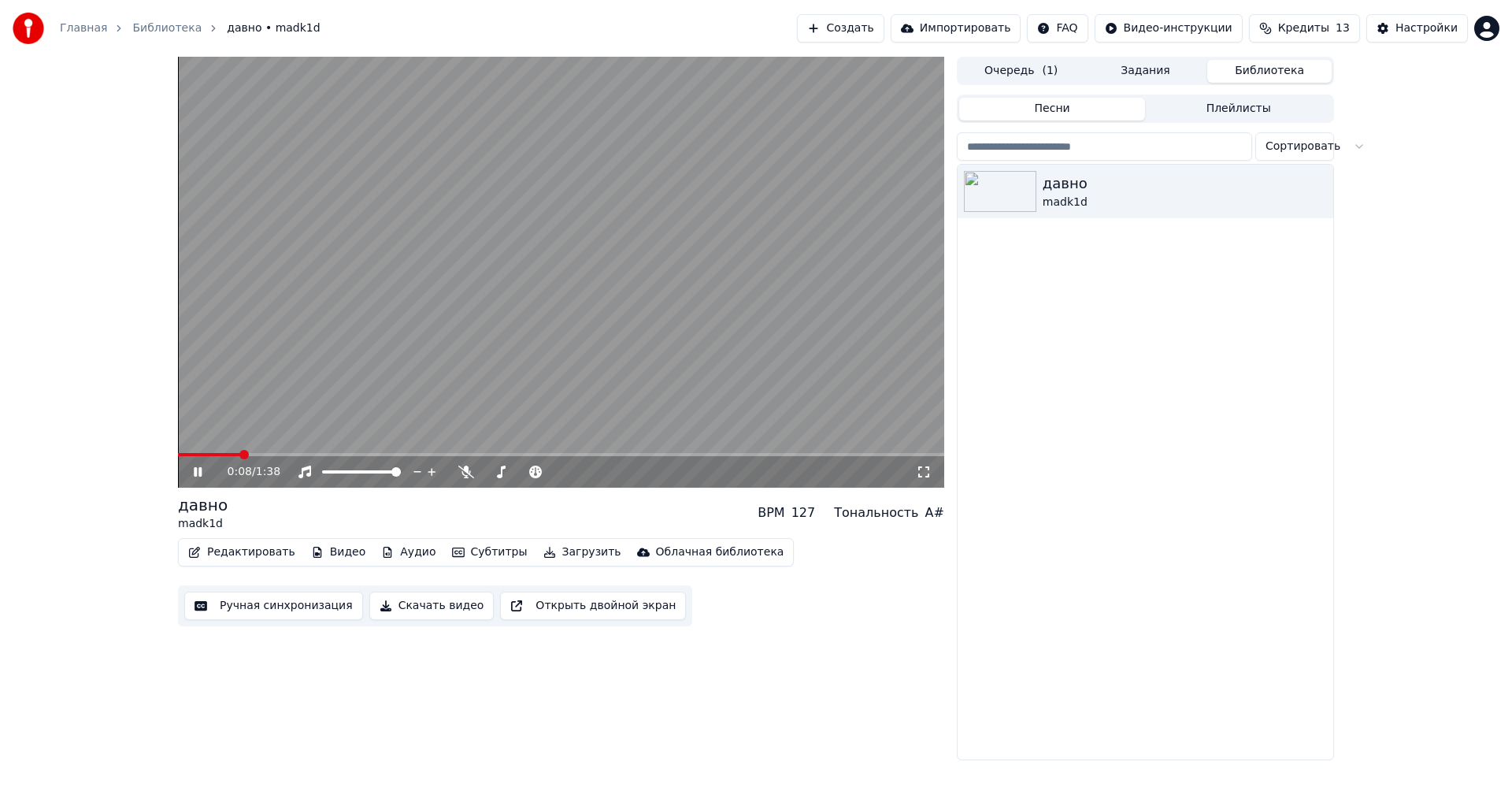
click at [247, 457] on span at bounding box center [244, 454] width 9 height 9
click at [193, 477] on icon at bounding box center [209, 472] width 37 height 13
